Goal: Communication & Community: Answer question/provide support

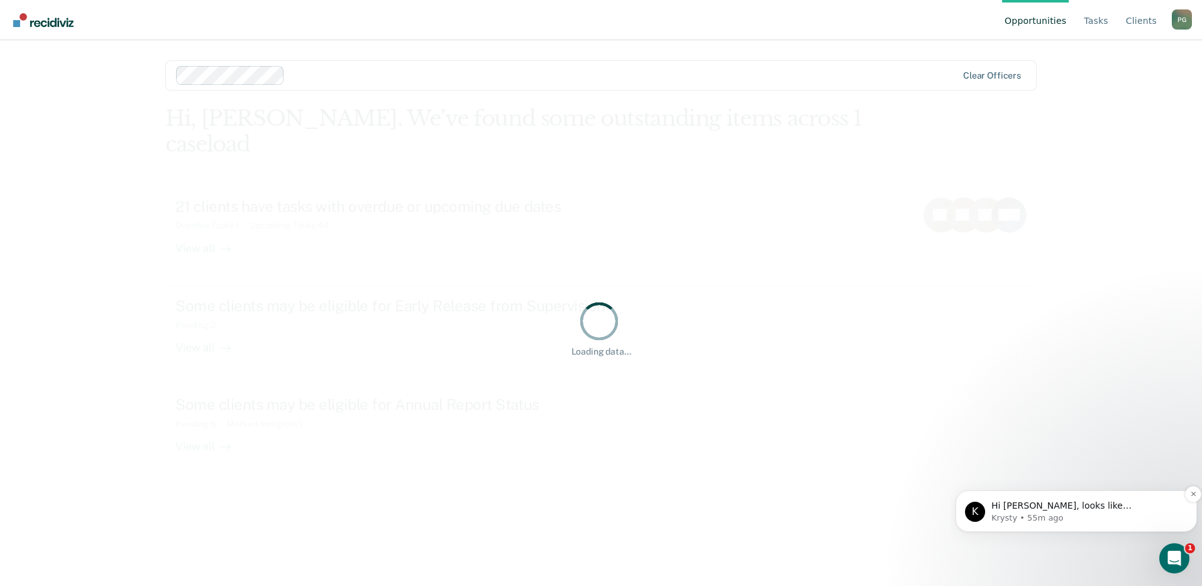
click at [1092, 509] on span "Hi [PERSON_NAME], looks like [PERSON_NAME] is no longer showing on your clients…" at bounding box center [1081, 517] width 180 height 35
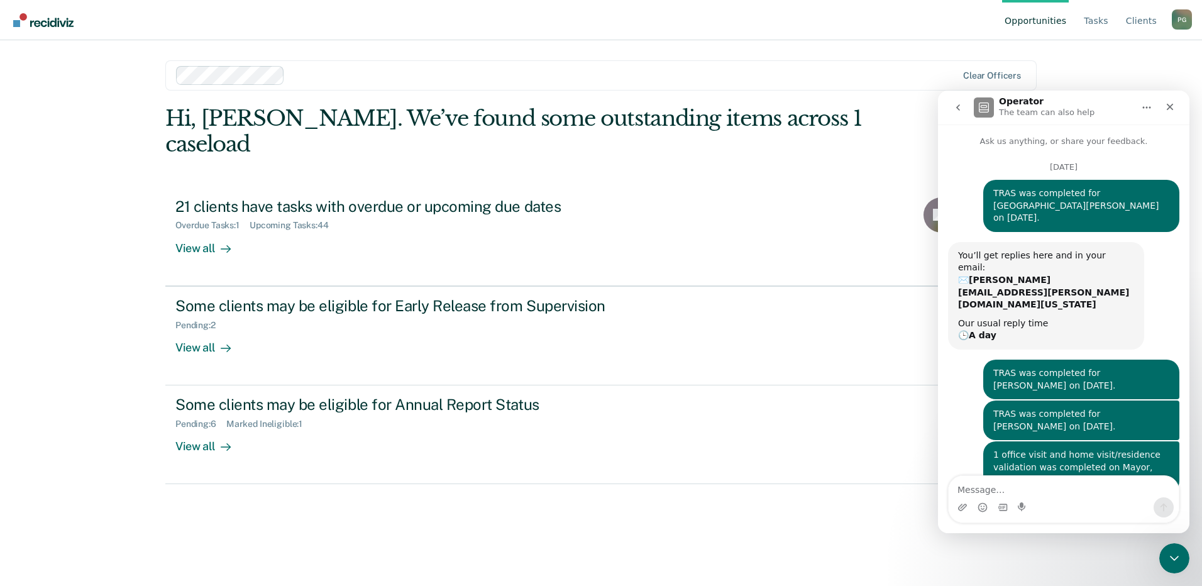
scroll to position [55, 0]
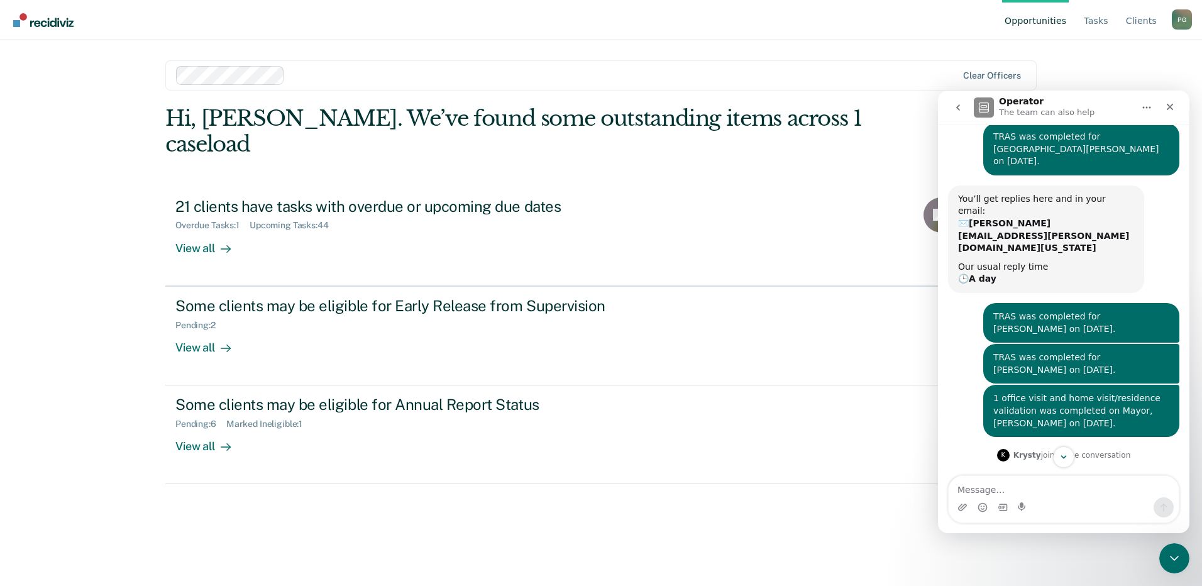
click at [1033, 498] on div "Intercom messenger" at bounding box center [1064, 507] width 230 height 20
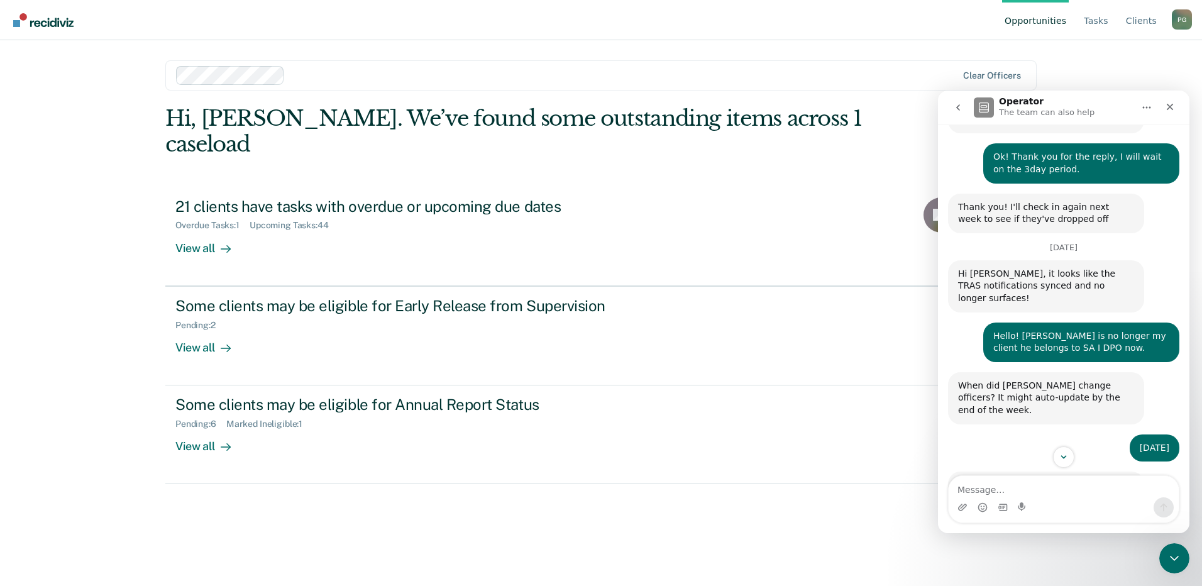
scroll to position [567, 0]
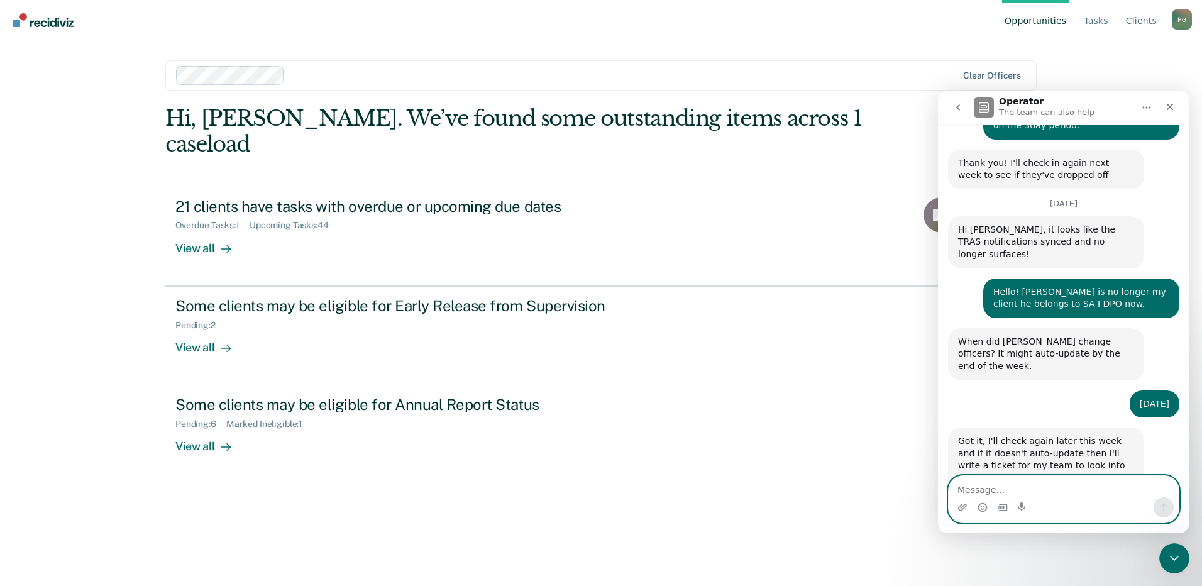
click at [991, 487] on textarea "Message…" at bounding box center [1064, 486] width 230 height 21
type textarea "n"
type textarea "No he is currently incarcerated"
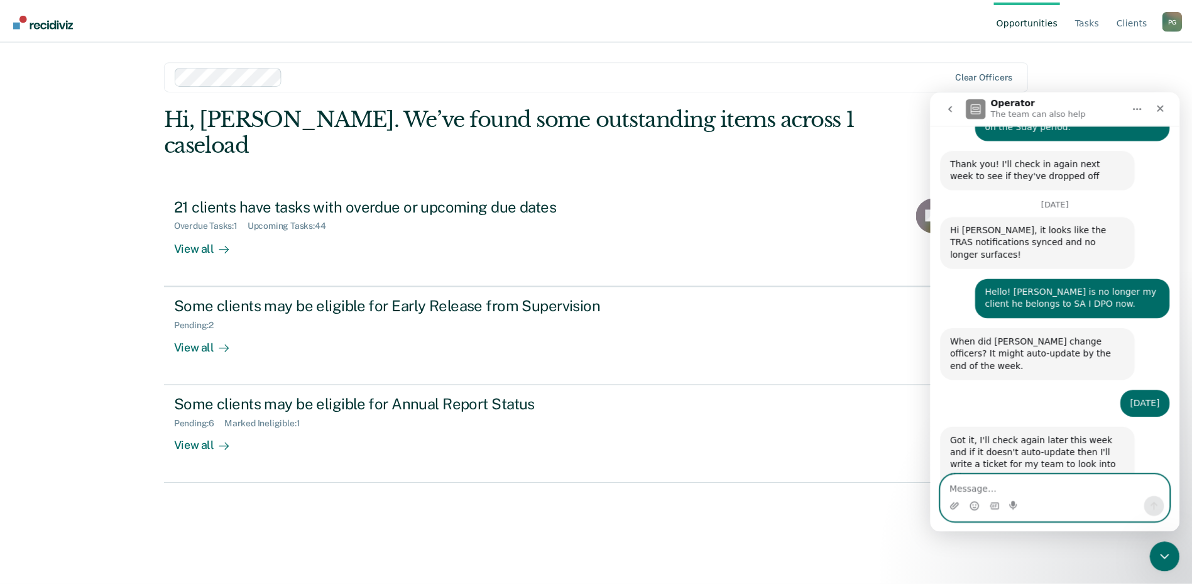
scroll to position [605, 0]
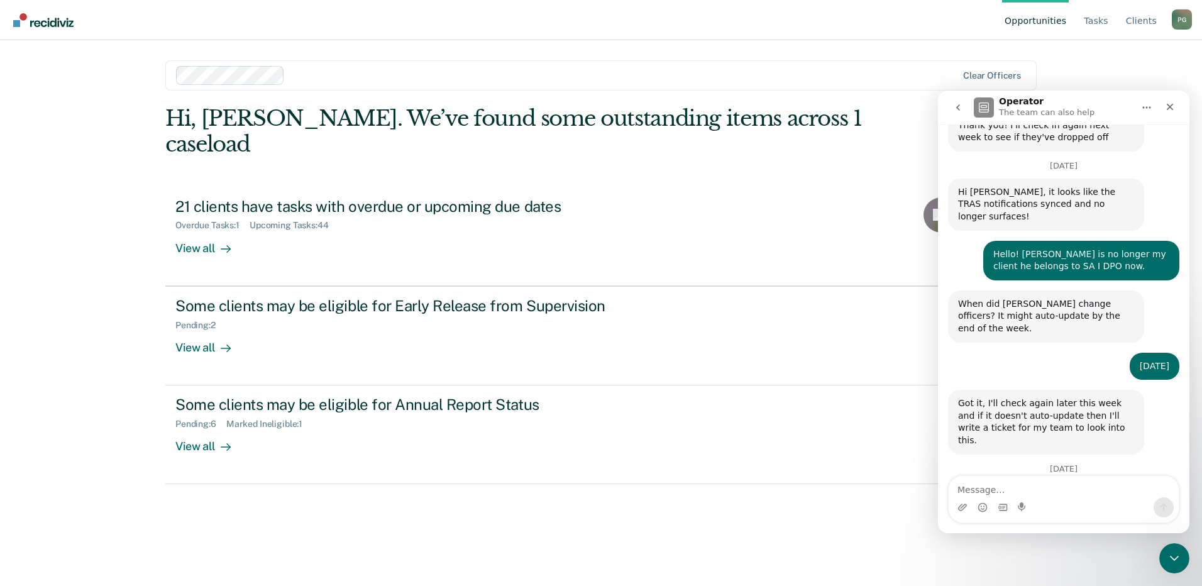
click at [396, 532] on div "Hi, [PERSON_NAME]. We’ve found some outstanding items across 1 caseload 21 clie…" at bounding box center [600, 328] width 871 height 445
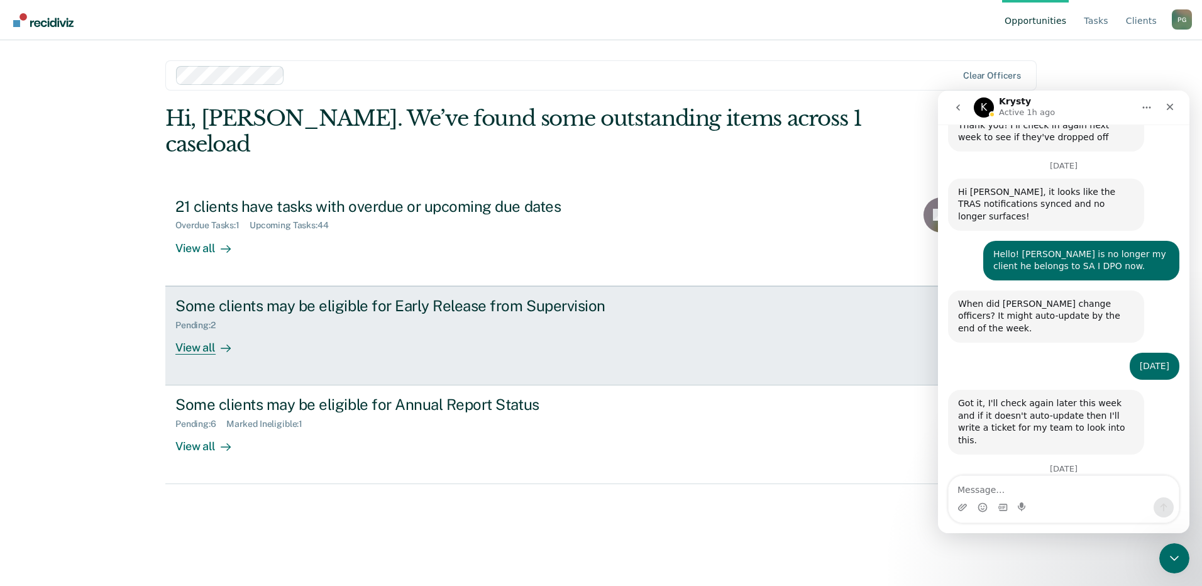
click at [186, 330] on div "View all" at bounding box center [210, 342] width 70 height 25
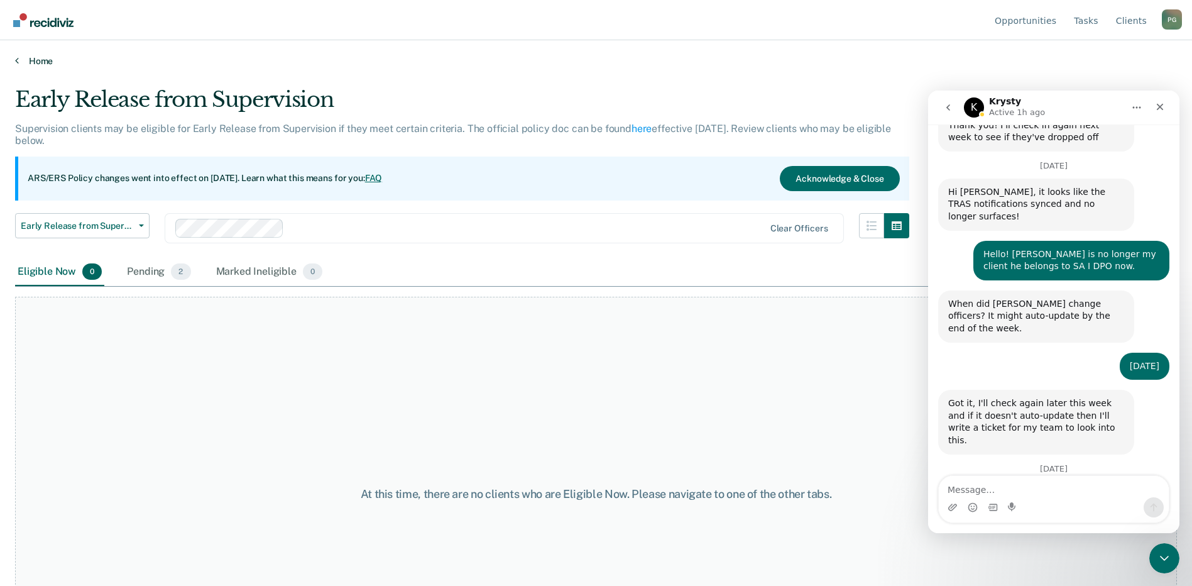
click at [48, 59] on link "Home" at bounding box center [596, 60] width 1162 height 11
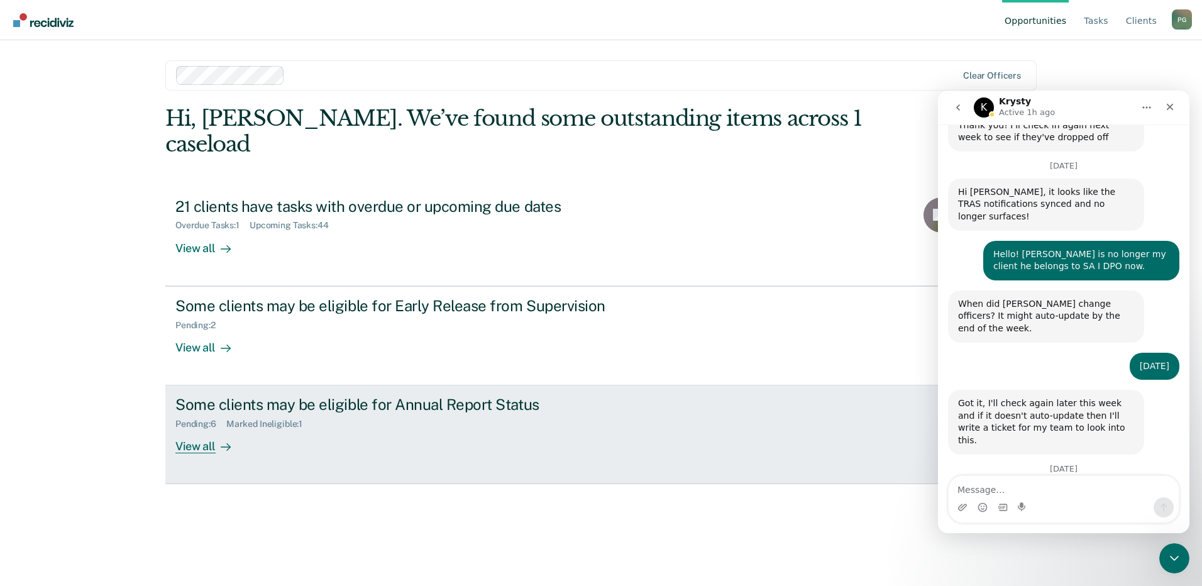
click at [202, 429] on div "View all" at bounding box center [210, 441] width 70 height 25
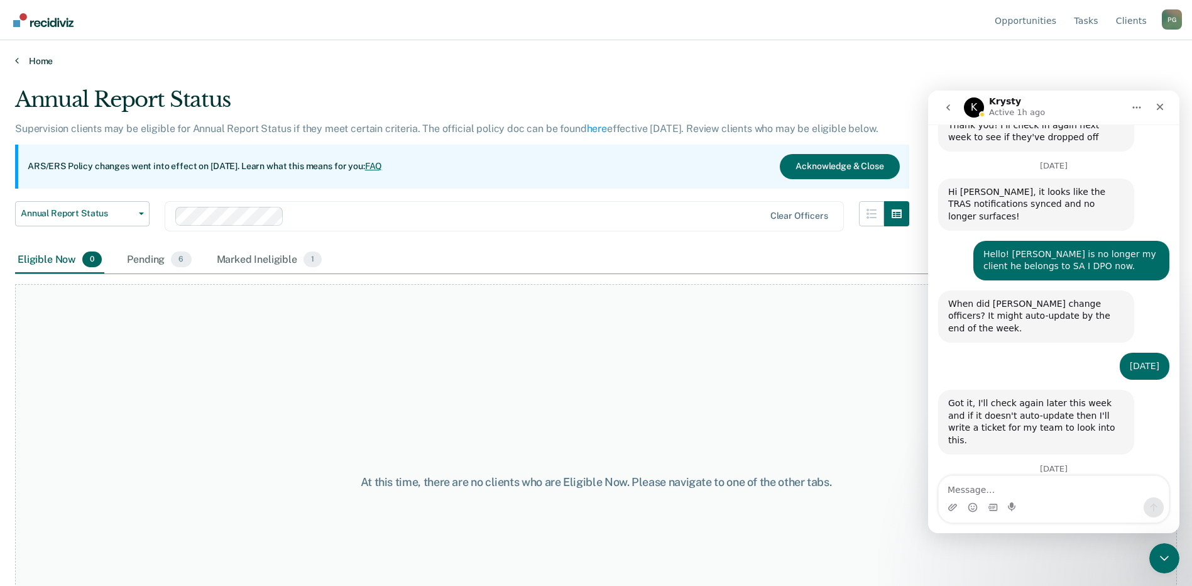
click at [28, 57] on link "Home" at bounding box center [596, 60] width 1162 height 11
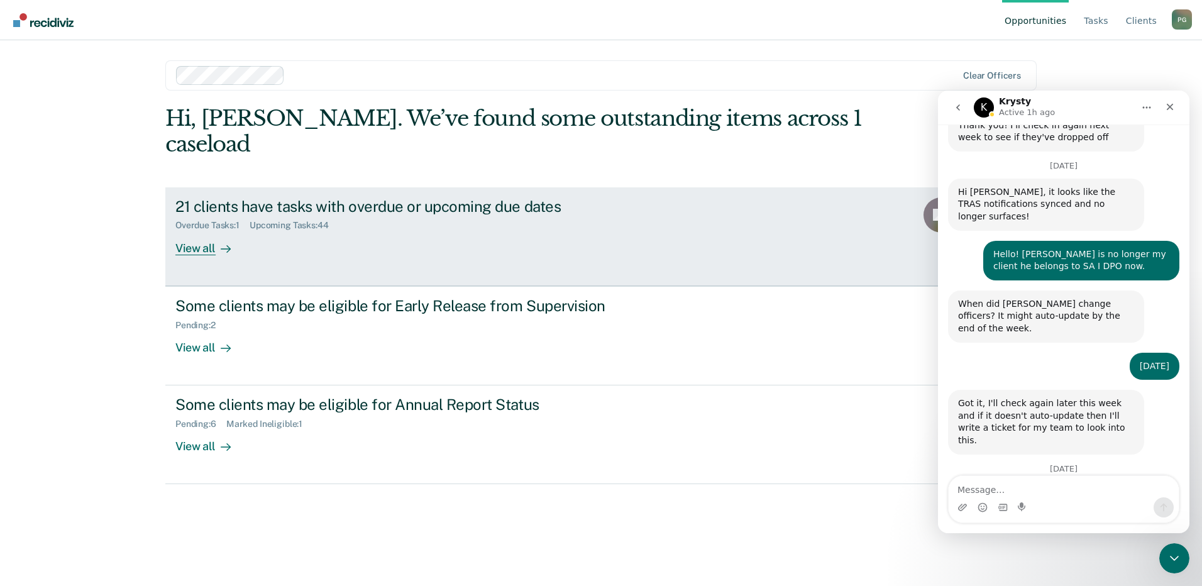
click at [268, 197] on div "21 clients have tasks with overdue or upcoming due dates" at bounding box center [395, 206] width 441 height 18
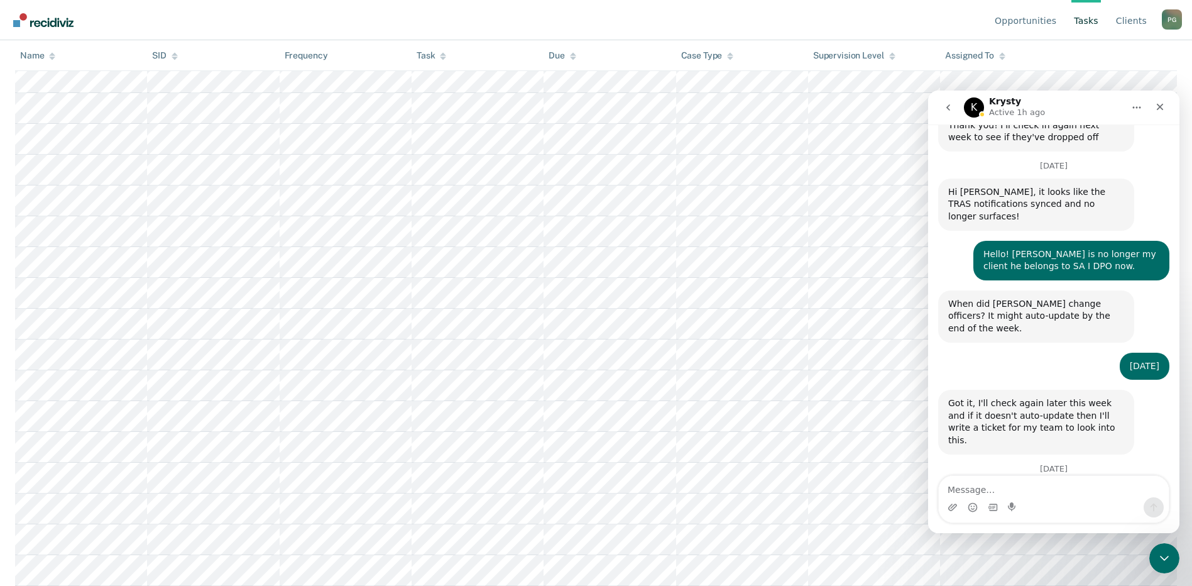
scroll to position [1131, 0]
